Goal: Communication & Community: Answer question/provide support

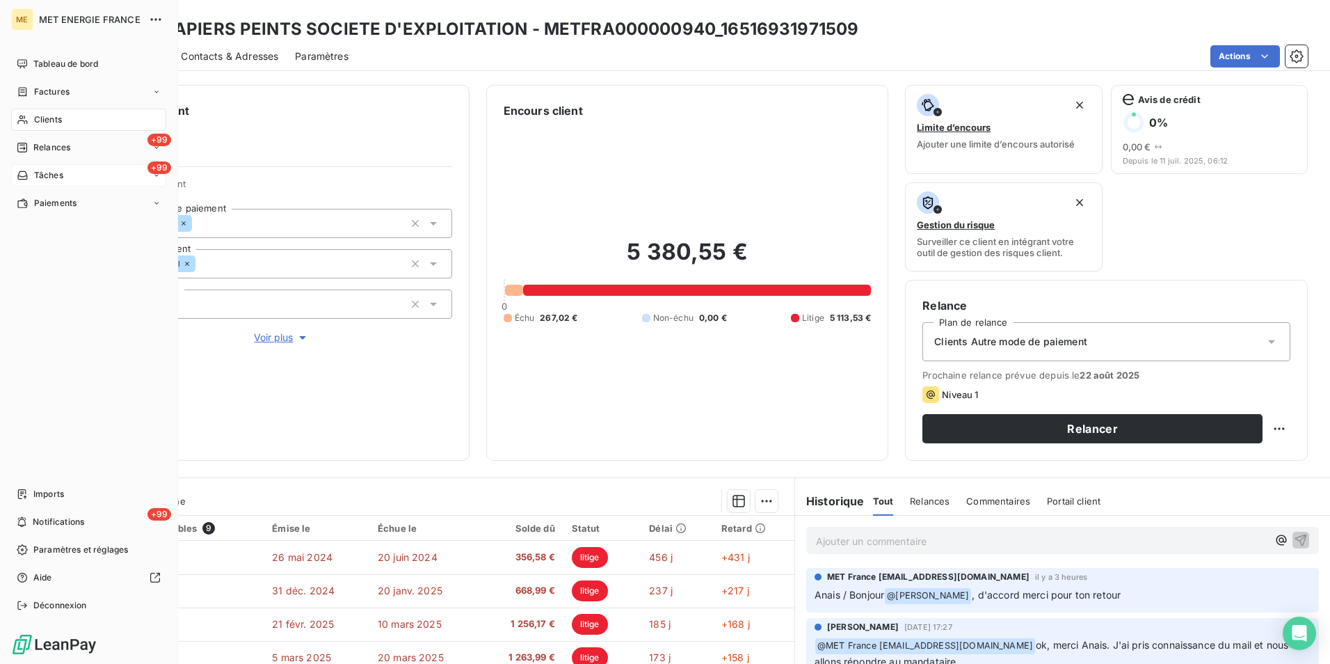
click at [44, 175] on span "Tâches" at bounding box center [48, 175] width 29 height 13
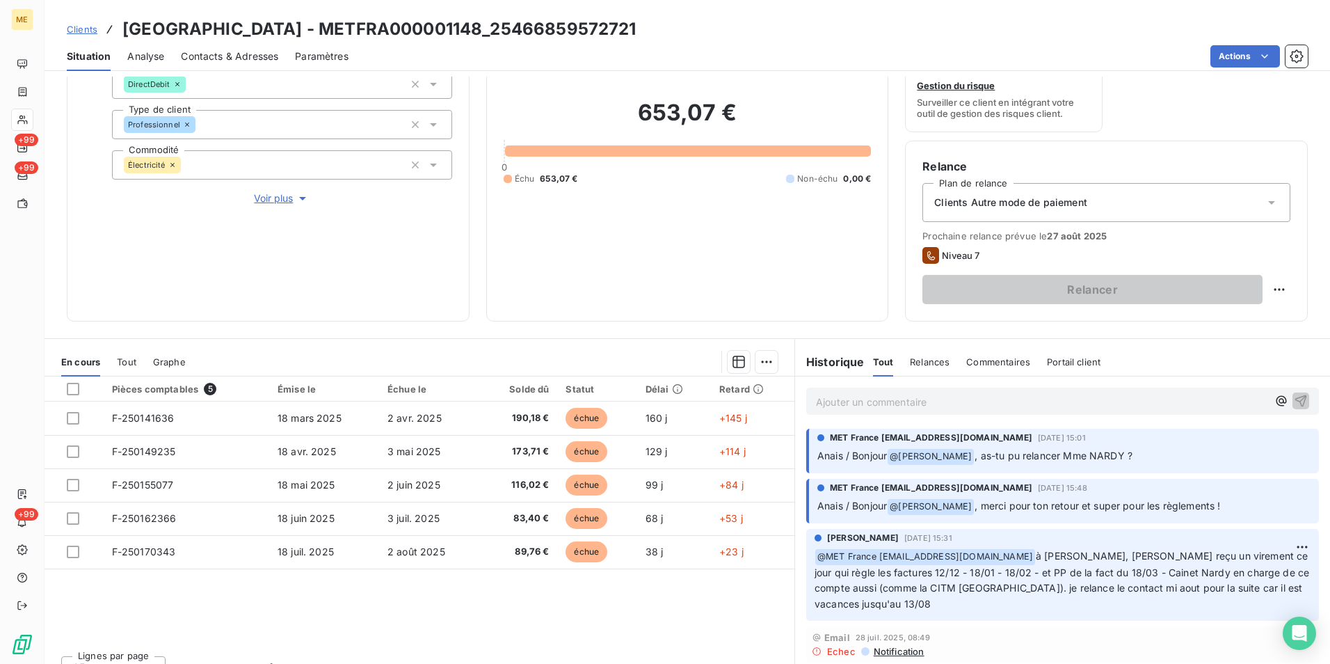
scroll to position [161, 0]
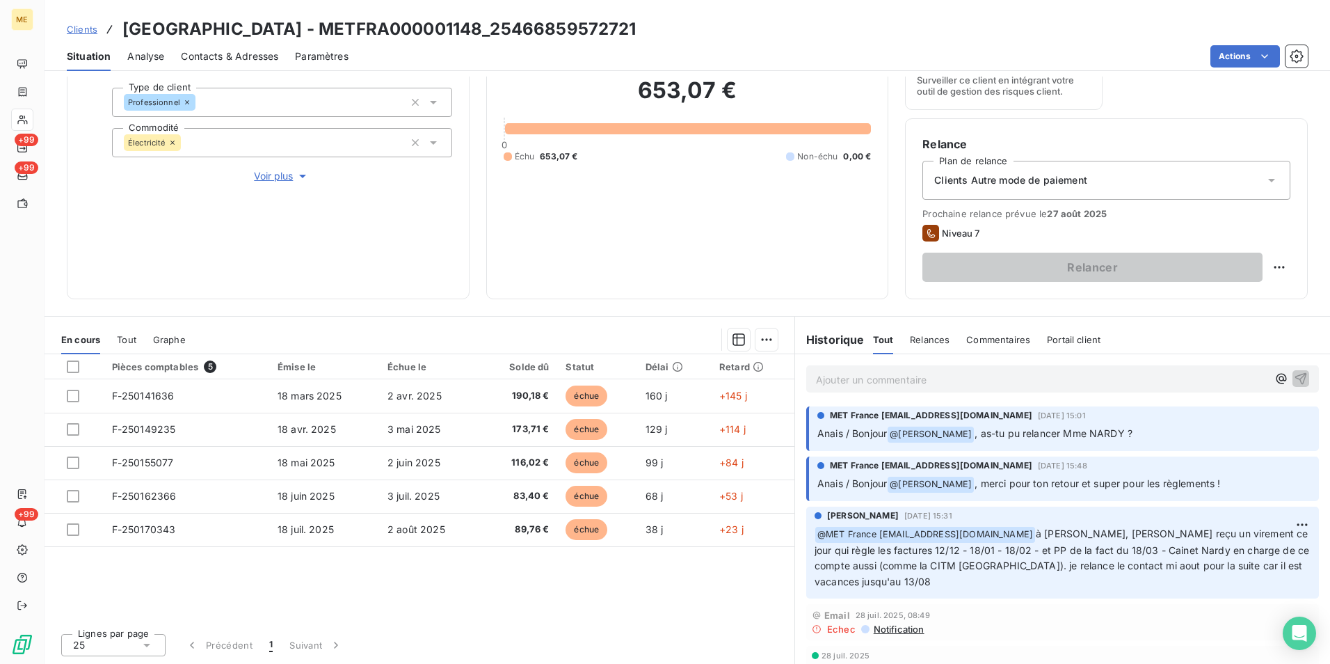
click at [844, 377] on p "Ajouter un commentaire ﻿" at bounding box center [1041, 379] width 451 height 17
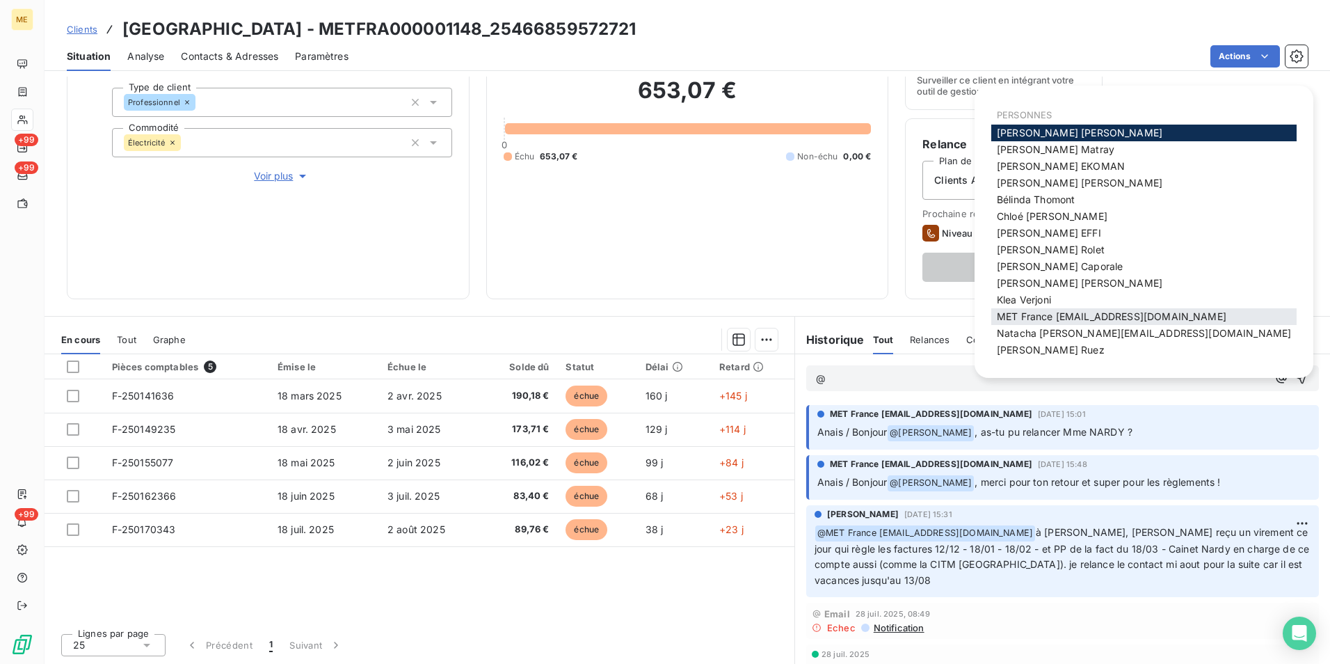
click at [998, 316] on span "MET France met-france@recouvrement.met.com" at bounding box center [1112, 316] width 230 height 12
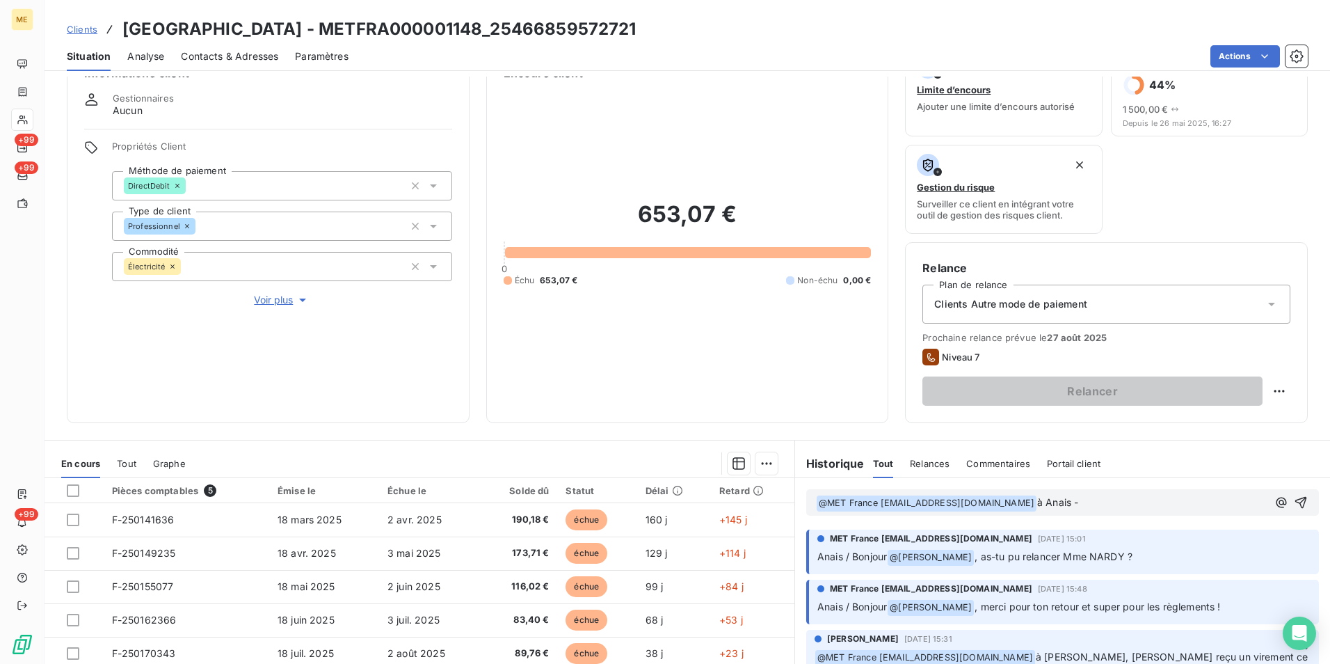
scroll to position [22, 0]
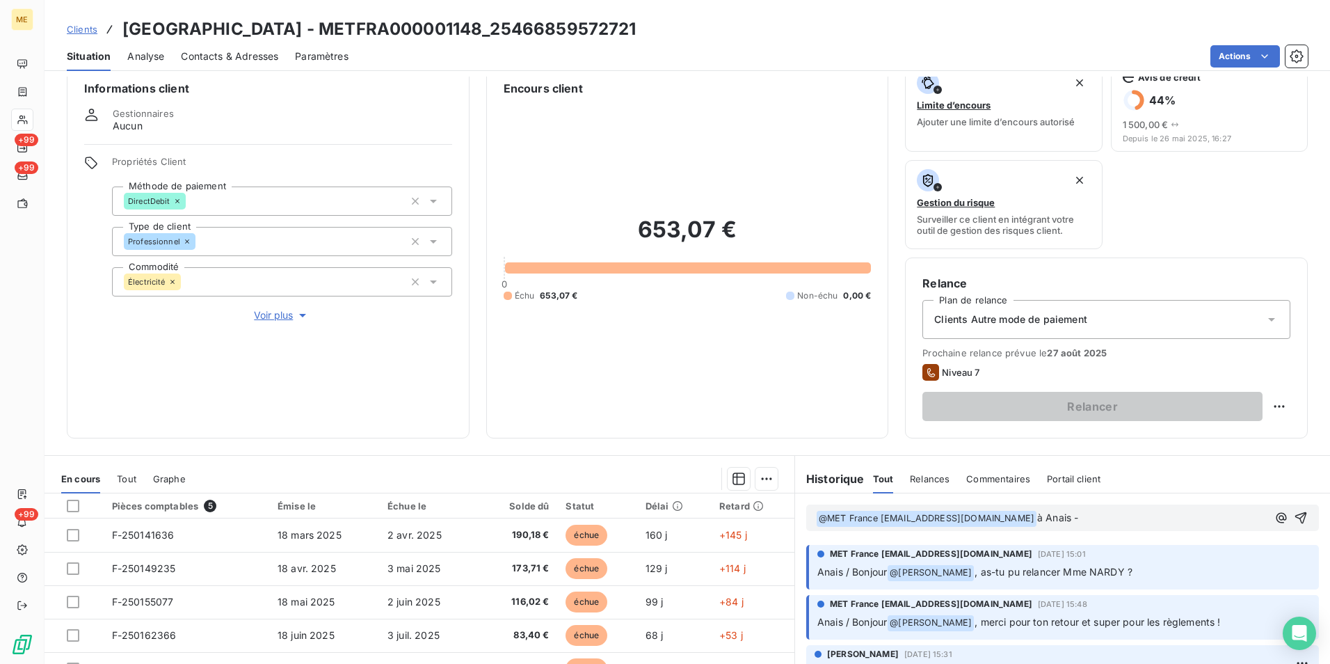
click at [260, 315] on span "Voir plus" at bounding box center [282, 315] width 56 height 14
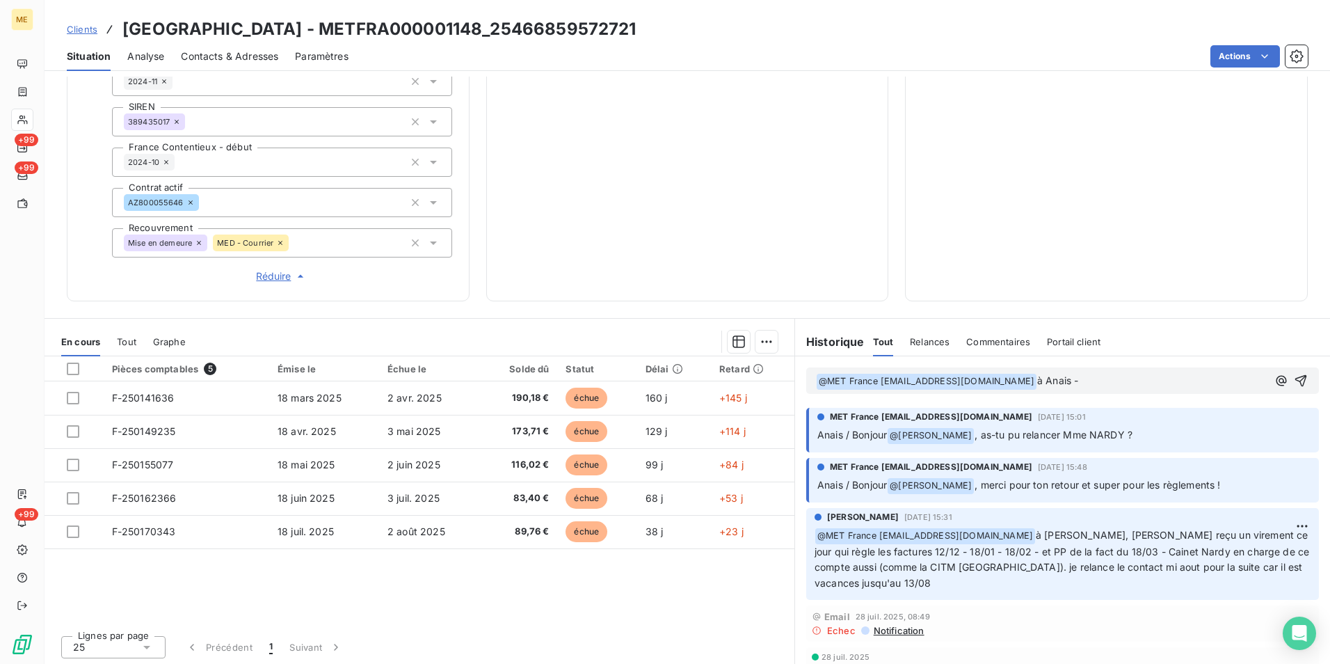
scroll to position [386, 0]
click at [1109, 383] on p "﻿ @ MET France met-france@recouvrement.met.com ﻿ à Anais -" at bounding box center [1041, 379] width 451 height 17
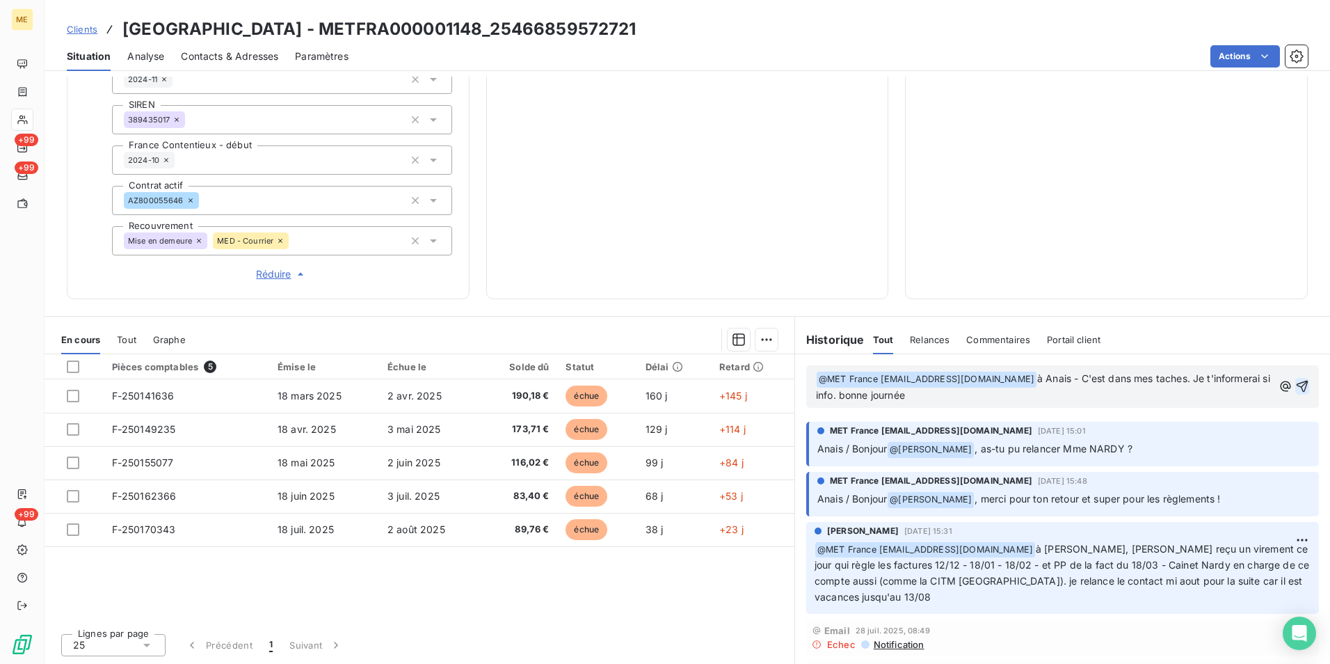
click at [1295, 384] on icon "button" at bounding box center [1302, 386] width 14 height 14
